Goal: Check status: Check status

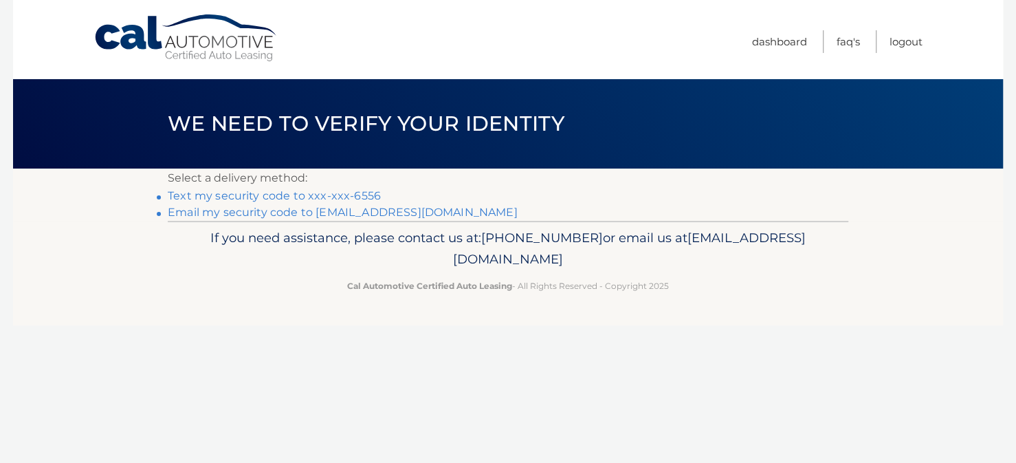
click at [362, 190] on link "Text my security code to xxx-xxx-6556" at bounding box center [274, 195] width 213 height 13
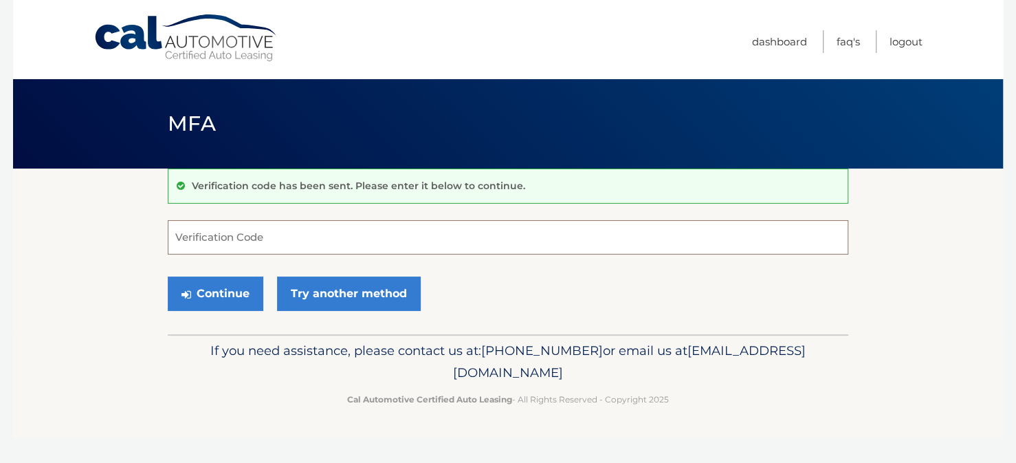
click at [280, 236] on input "Verification Code" at bounding box center [508, 237] width 681 height 34
type input "013606"
click at [168, 276] on button "Continue" at bounding box center [216, 293] width 96 height 34
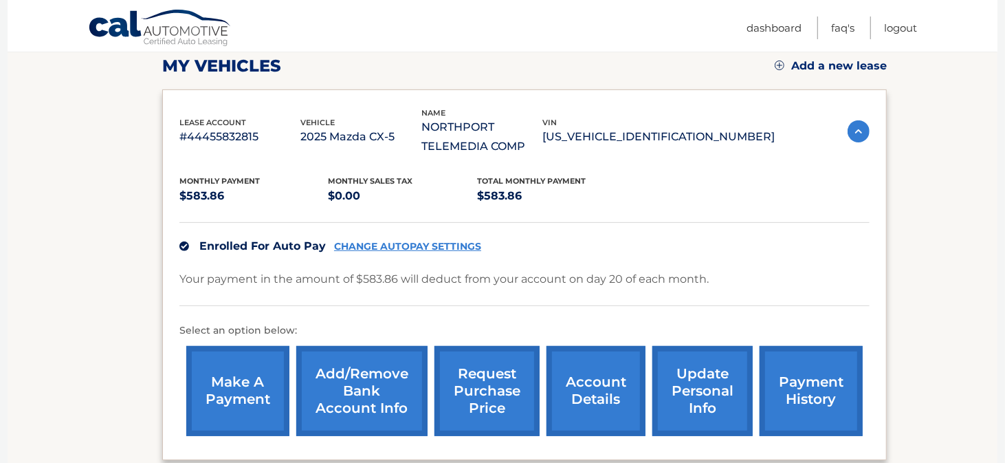
scroll to position [206, 0]
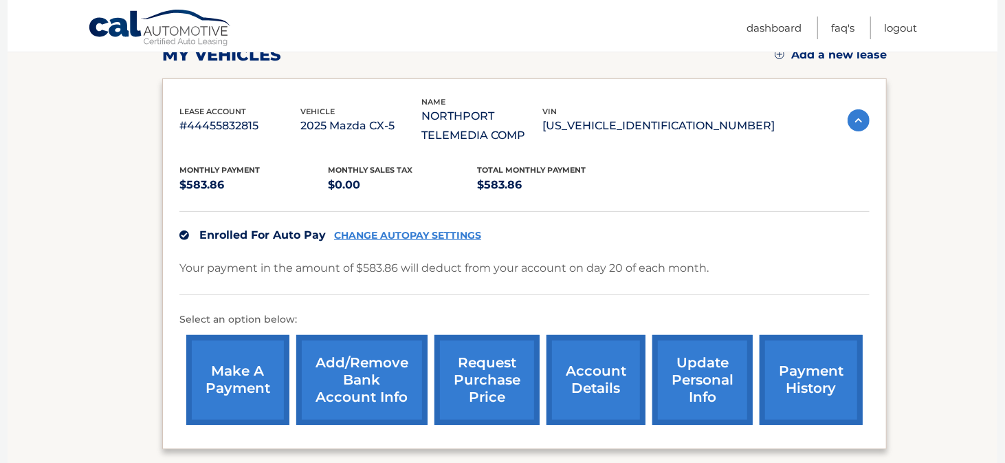
click at [809, 391] on link "payment history" at bounding box center [811, 380] width 103 height 90
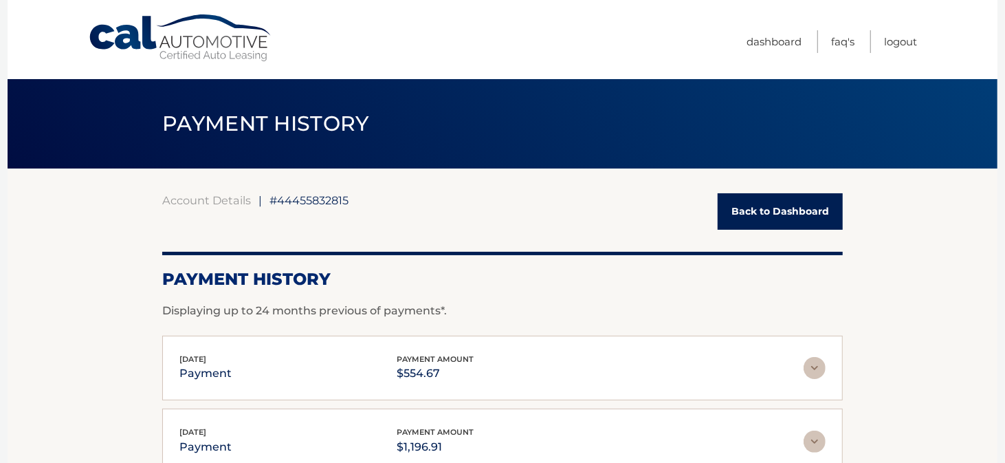
click at [776, 206] on link "Back to Dashboard" at bounding box center [780, 211] width 125 height 36
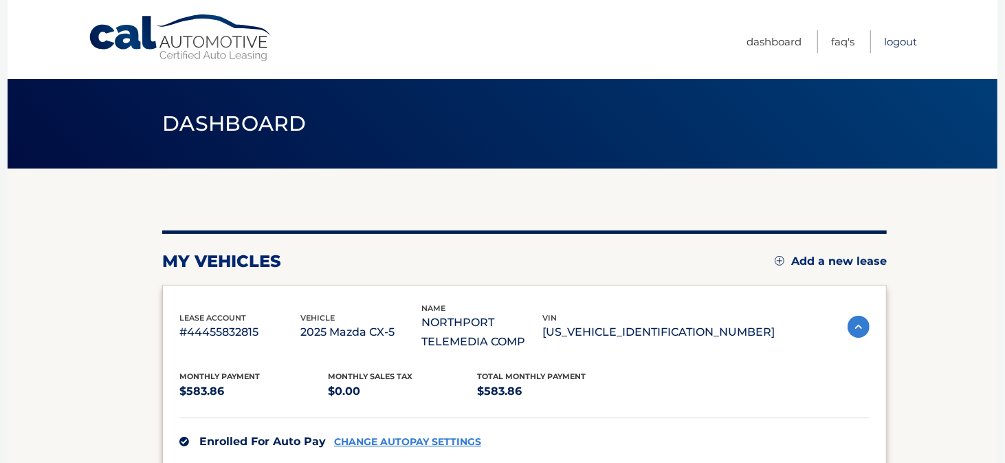
click at [909, 41] on link "Logout" at bounding box center [900, 41] width 33 height 23
